Goal: Entertainment & Leisure: Consume media (video, audio)

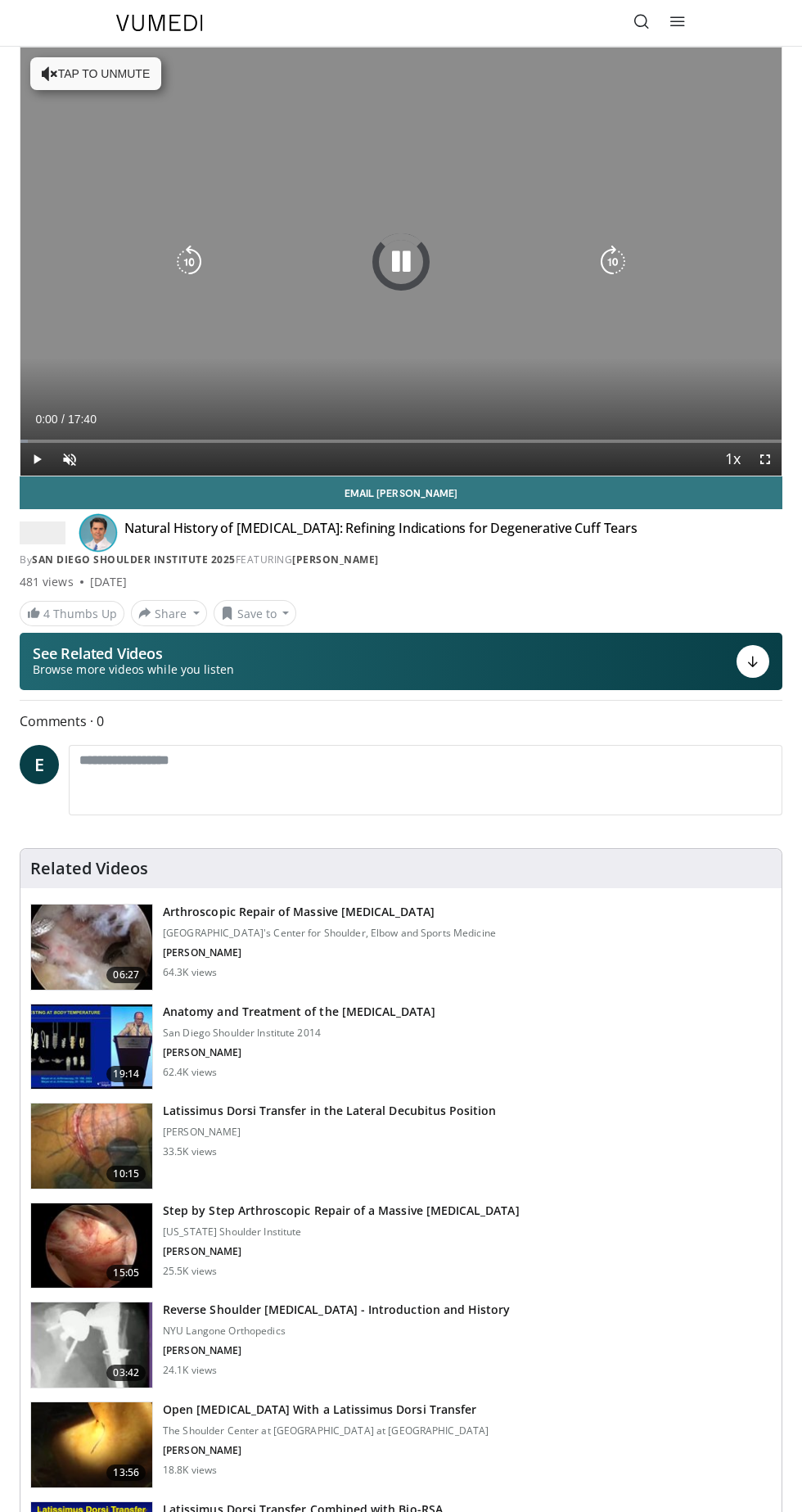
click at [395, 187] on div "10 seconds Tap to unmute" at bounding box center [401, 261] width 761 height 428
click at [395, 250] on icon "Video Player" at bounding box center [400, 261] width 32 height 32
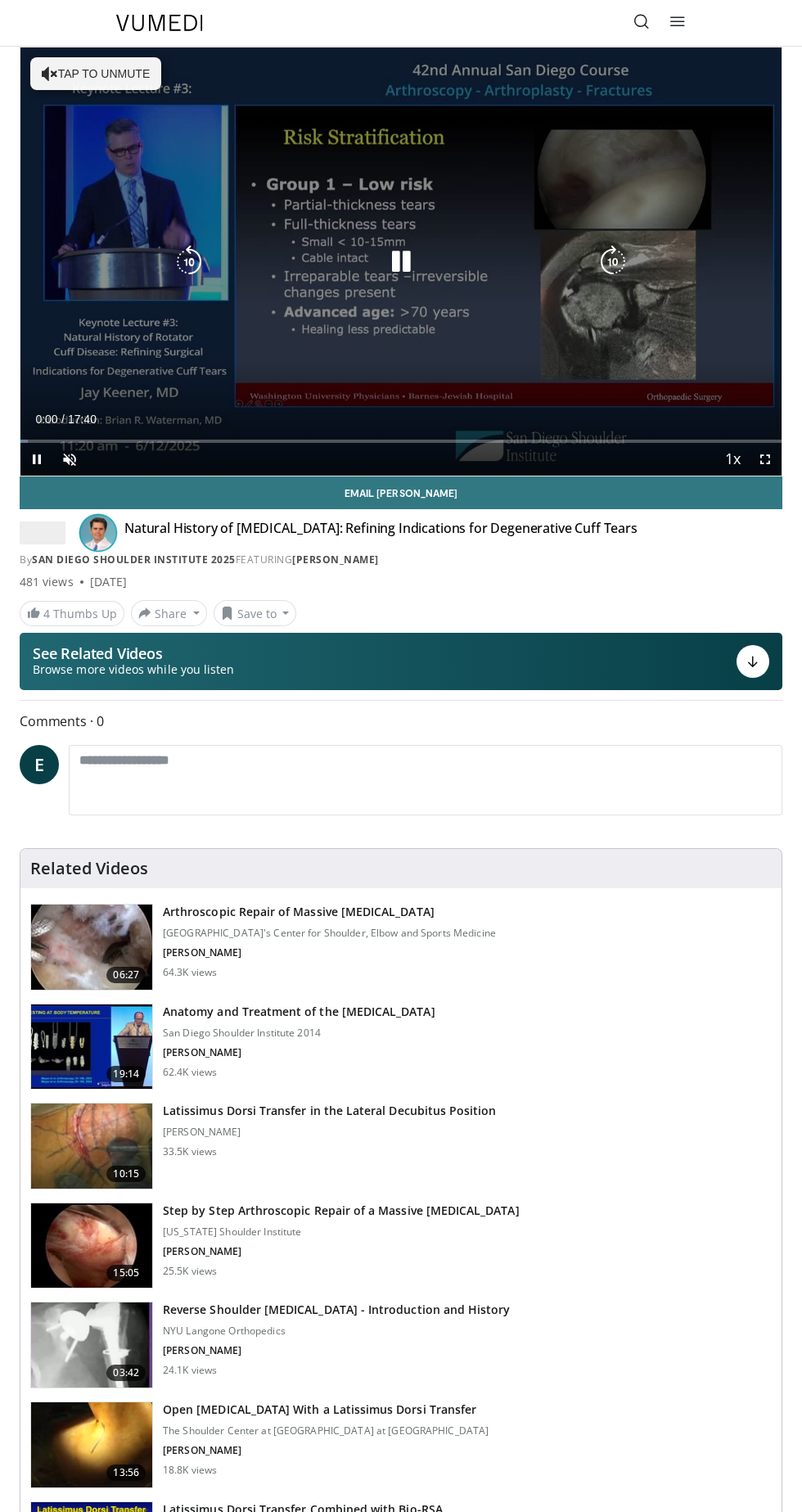
click at [410, 261] on icon "Video Player" at bounding box center [400, 261] width 32 height 32
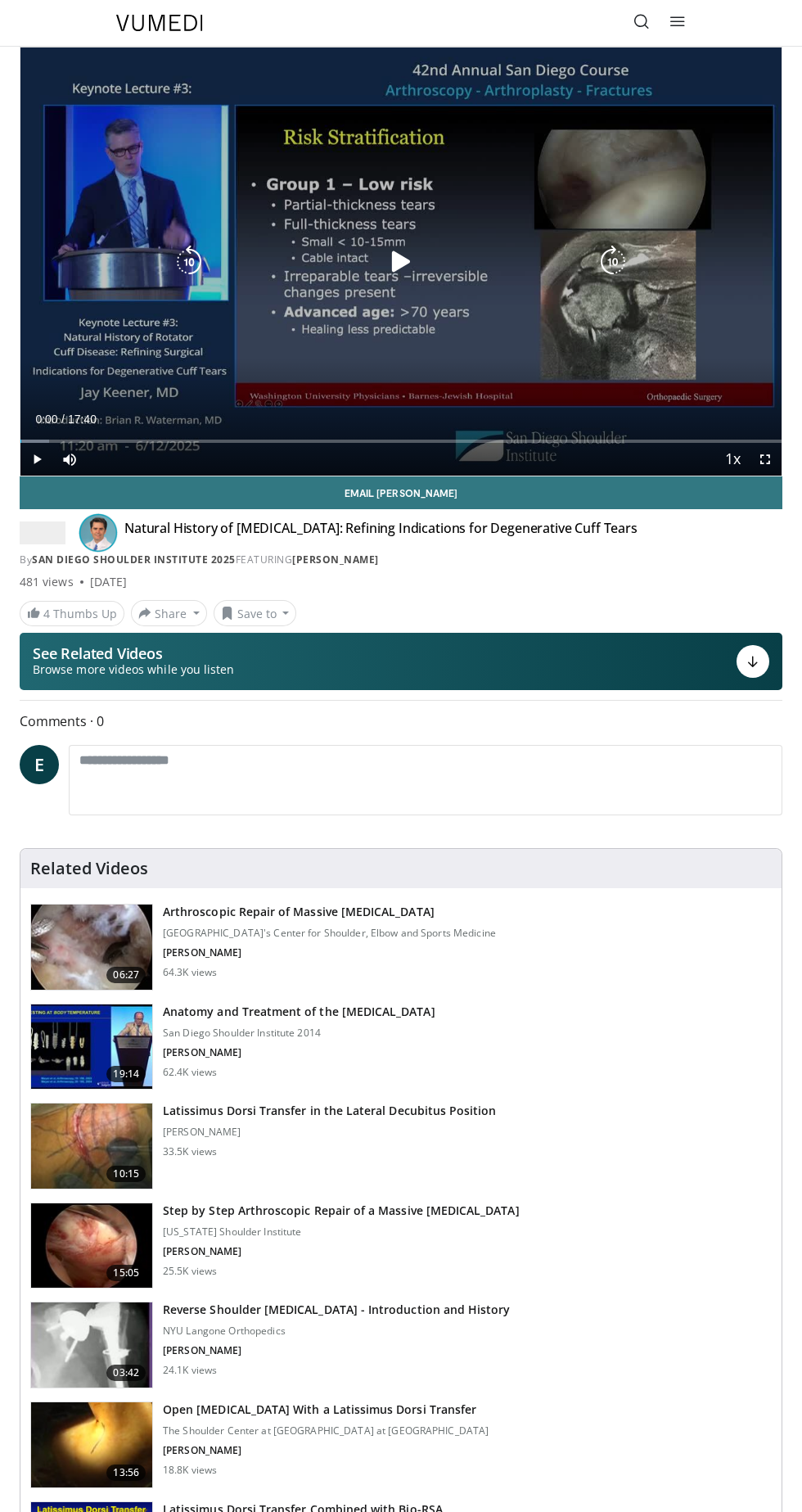
click at [413, 213] on div "10 seconds Tap to unmute" at bounding box center [401, 261] width 761 height 428
click at [409, 258] on icon "Video Player" at bounding box center [400, 261] width 32 height 32
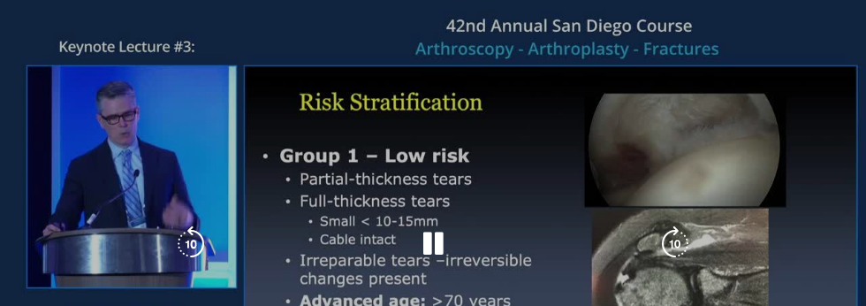
scroll to position [456, 0]
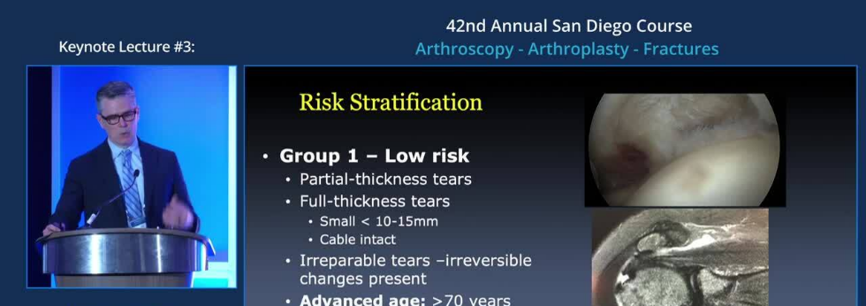
click at [786, 164] on div "10 seconds Tap to unmute" at bounding box center [433, 243] width 866 height 487
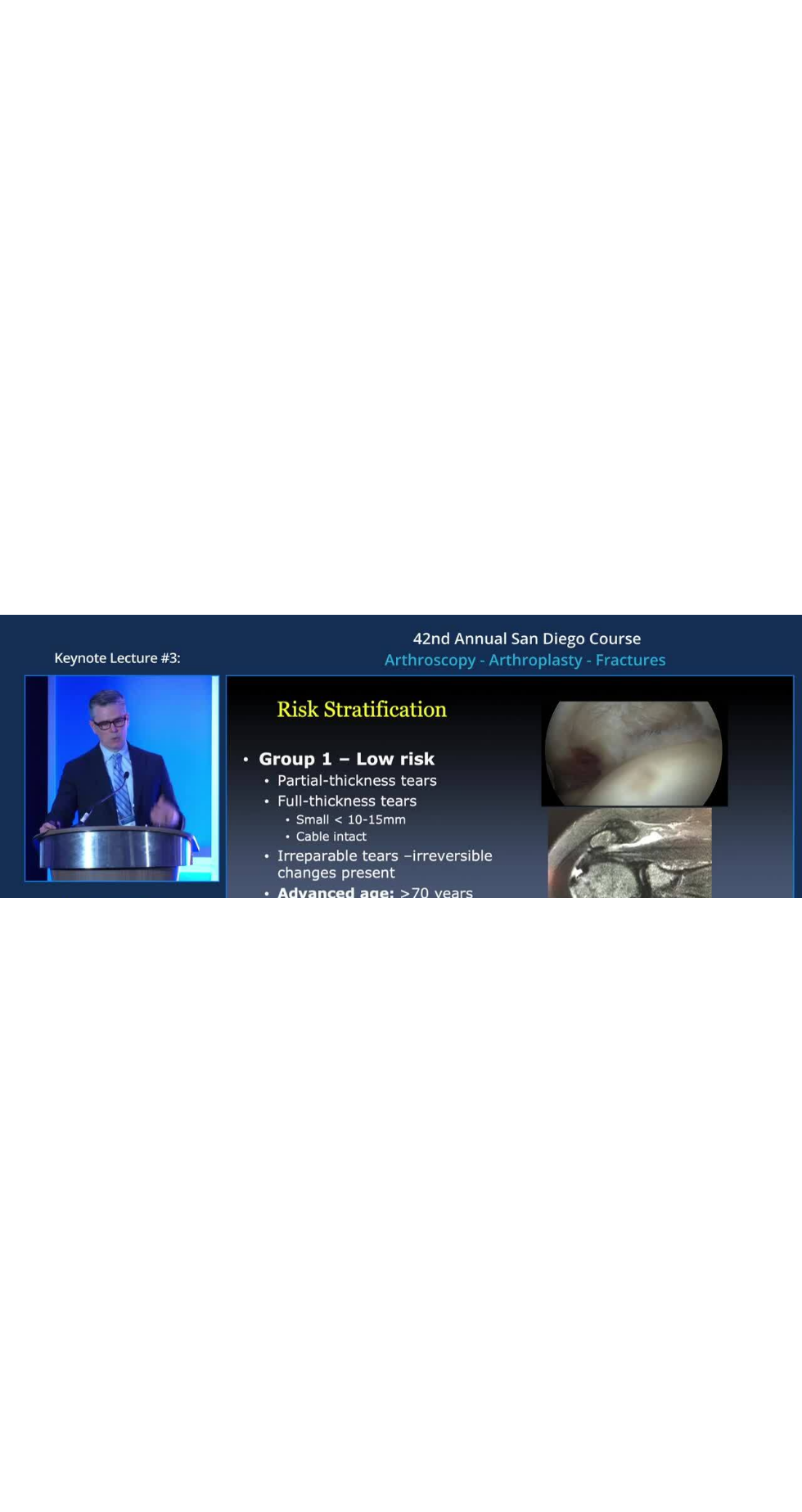
scroll to position [326, 0]
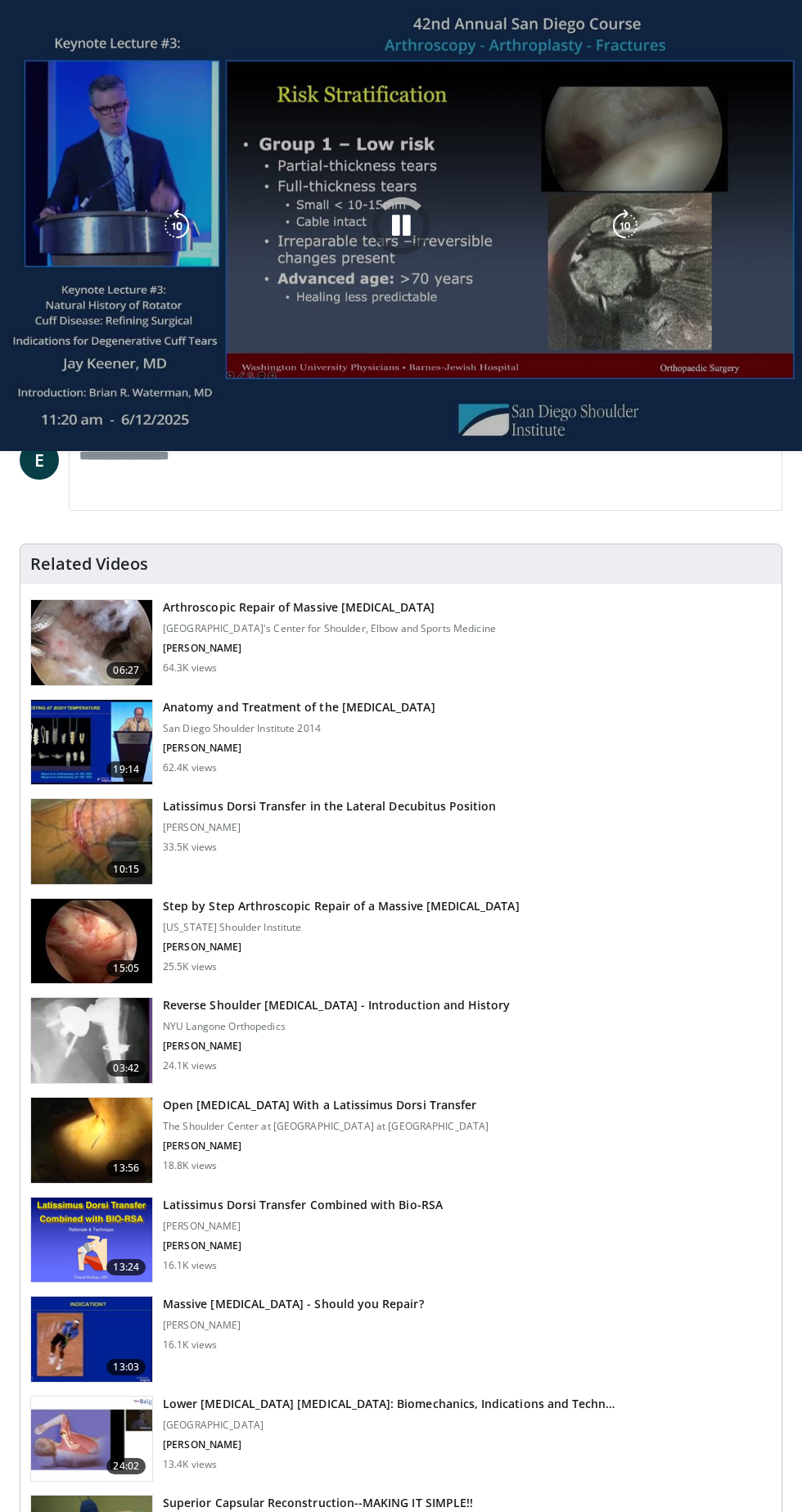
click at [430, 241] on div "Video Player" at bounding box center [401, 225] width 482 height 32
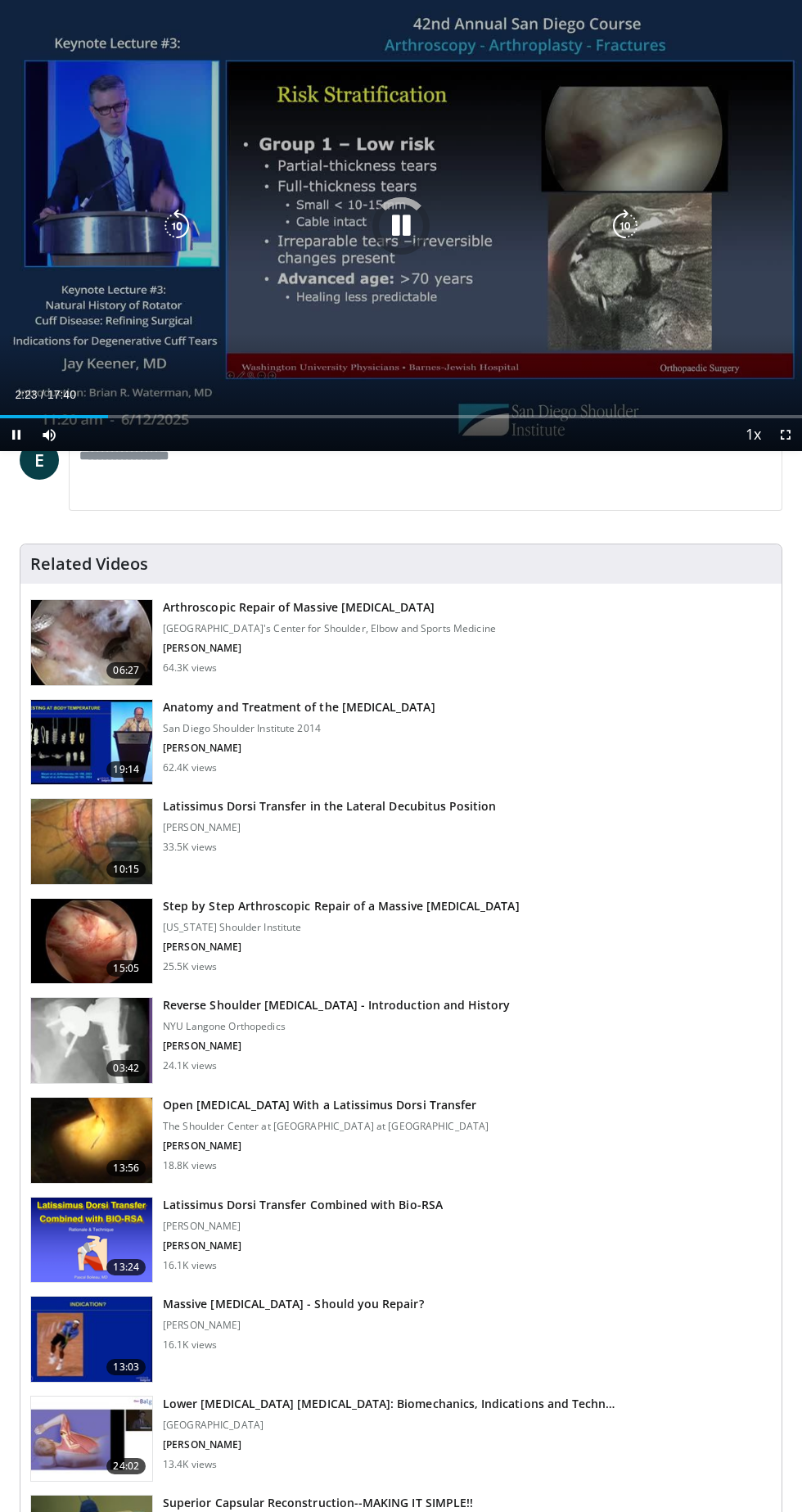
click at [409, 225] on icon "Video Player" at bounding box center [400, 225] width 32 height 32
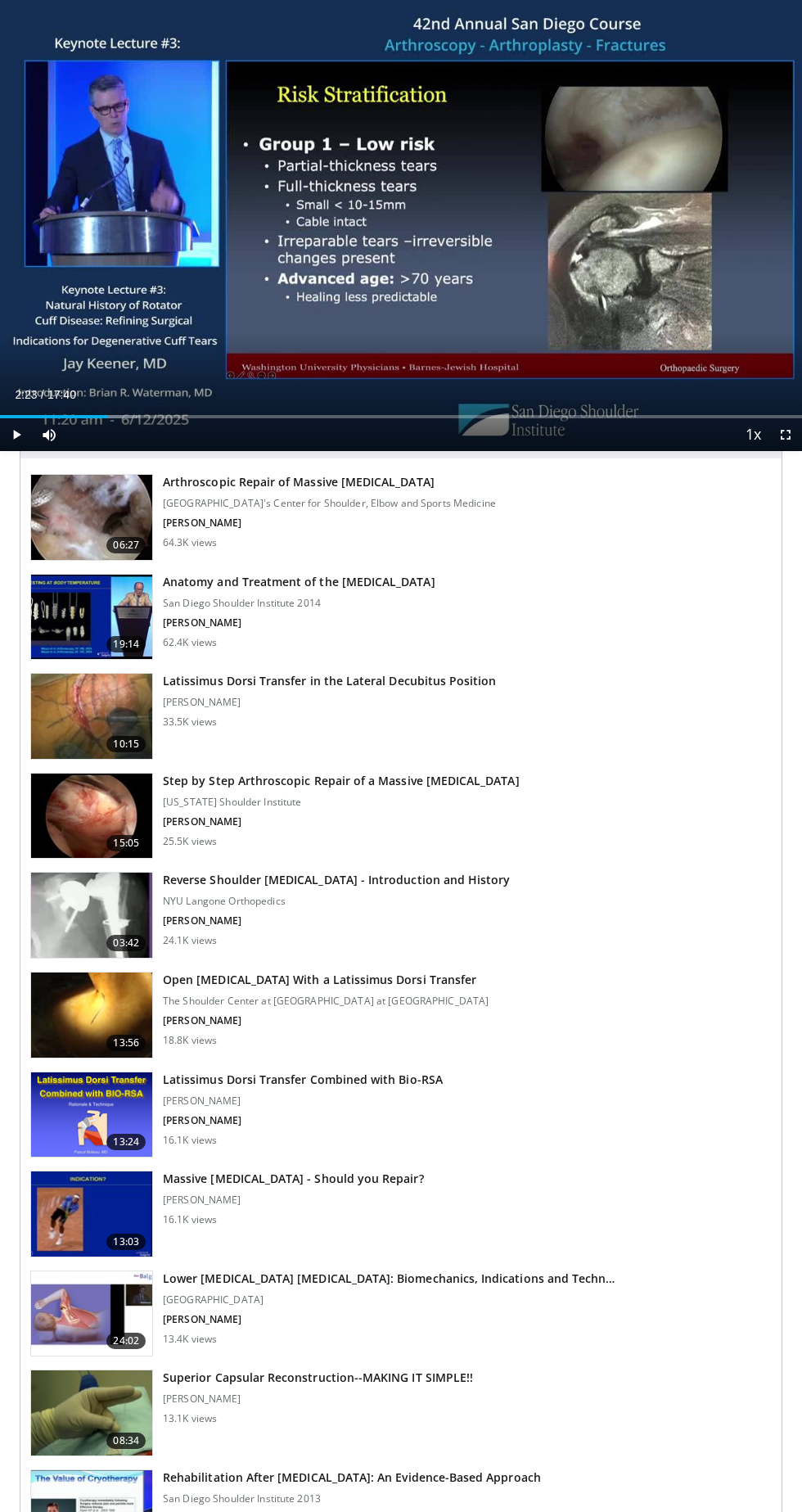
scroll to position [464, 0]
